Goal: Task Accomplishment & Management: Manage account settings

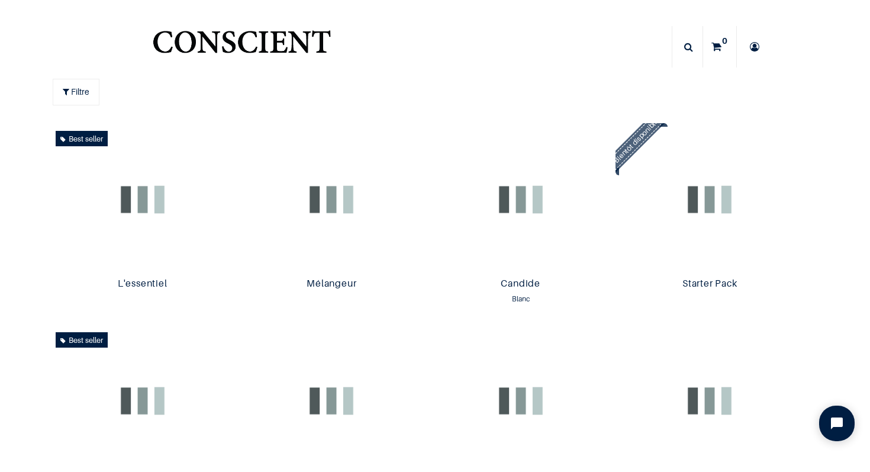
scroll to position [1, 0]
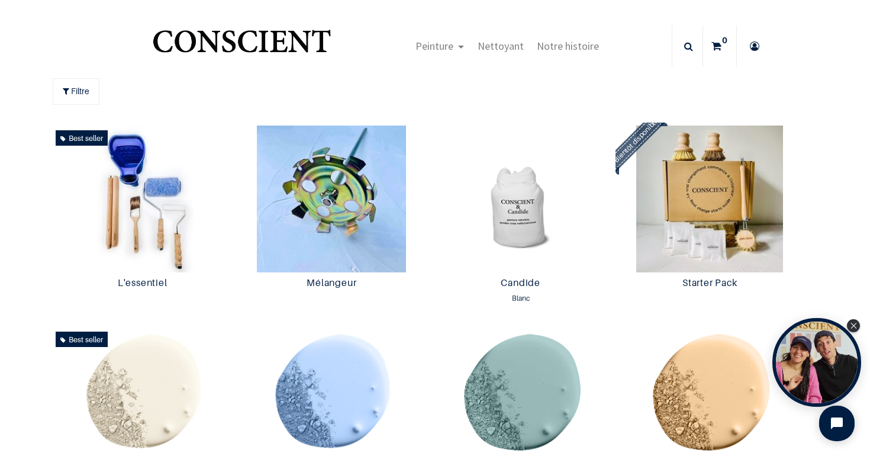
click at [754, 44] on icon at bounding box center [754, 45] width 19 height 41
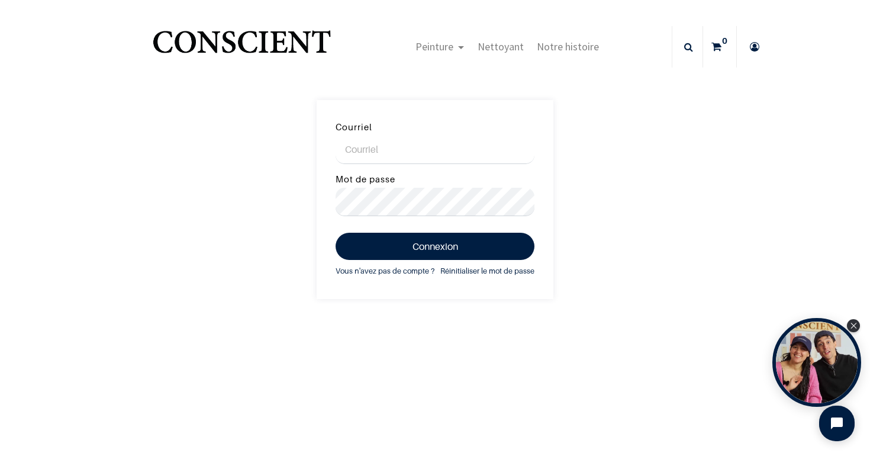
click at [413, 150] on input "Courriel" at bounding box center [435, 150] width 199 height 28
type input "CTLLAHORGUE@GMAIL.COM"
